Goal: Information Seeking & Learning: Learn about a topic

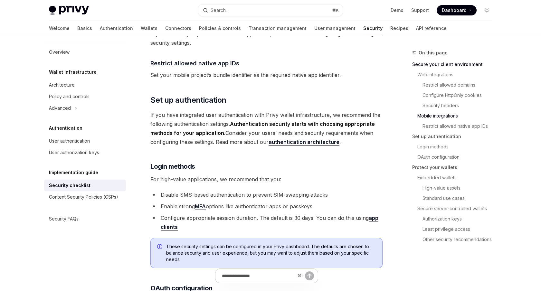
scroll to position [475, 0]
